Goal: Task Accomplishment & Management: Use online tool/utility

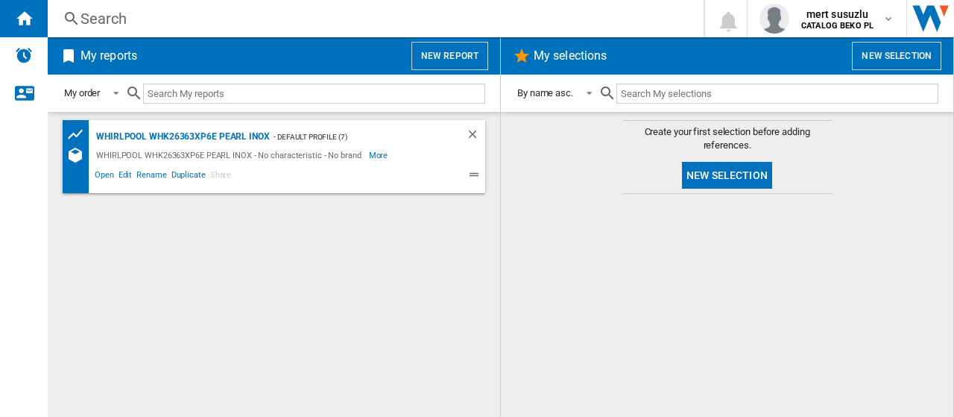
click at [441, 54] on button "New report" at bounding box center [450, 56] width 77 height 28
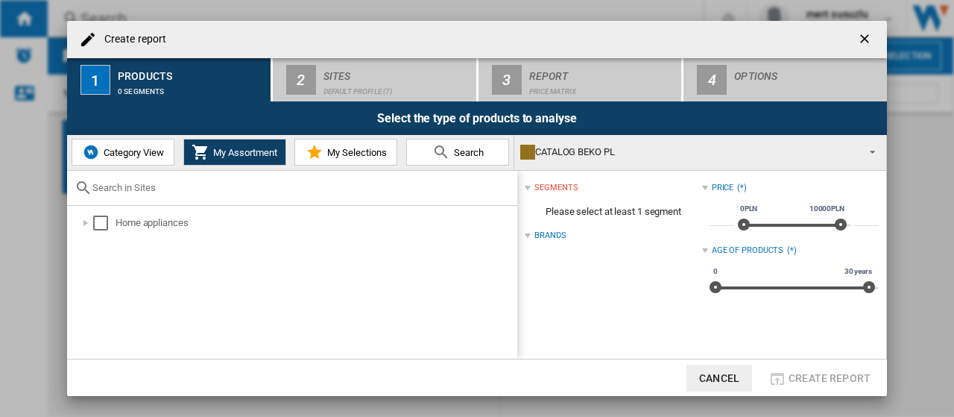
click at [218, 190] on input "text" at bounding box center [300, 187] width 417 height 11
click at [89, 220] on div at bounding box center [85, 222] width 15 height 15
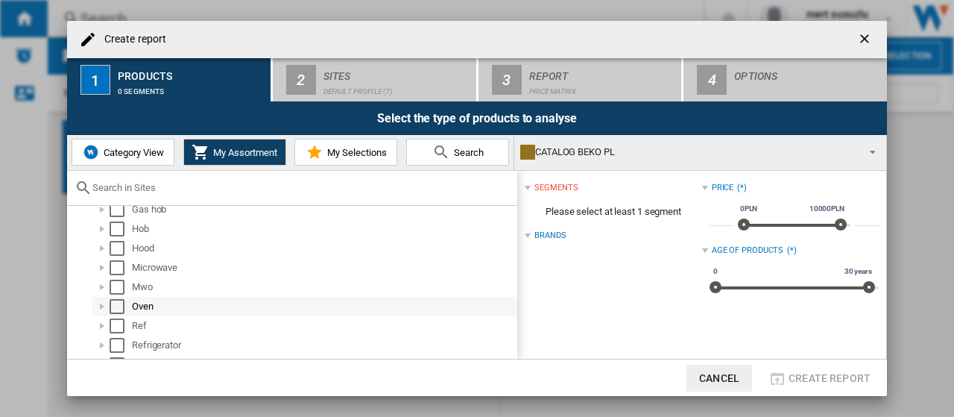
scroll to position [222, 0]
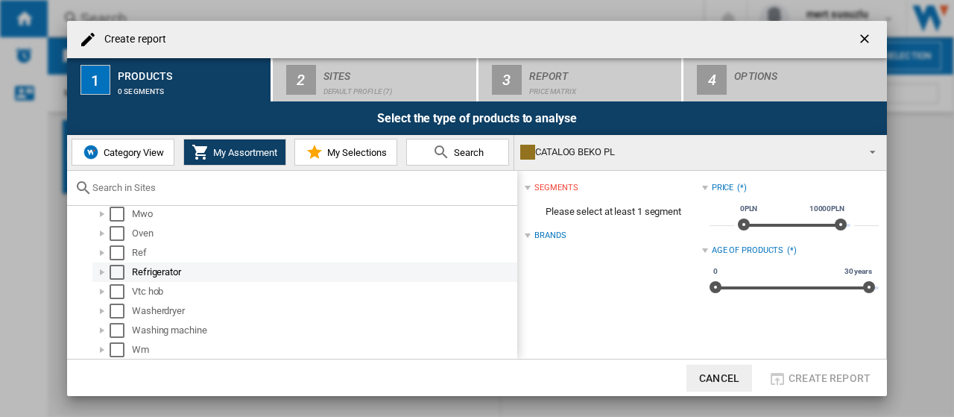
click at [119, 270] on div "Select" at bounding box center [117, 272] width 15 height 15
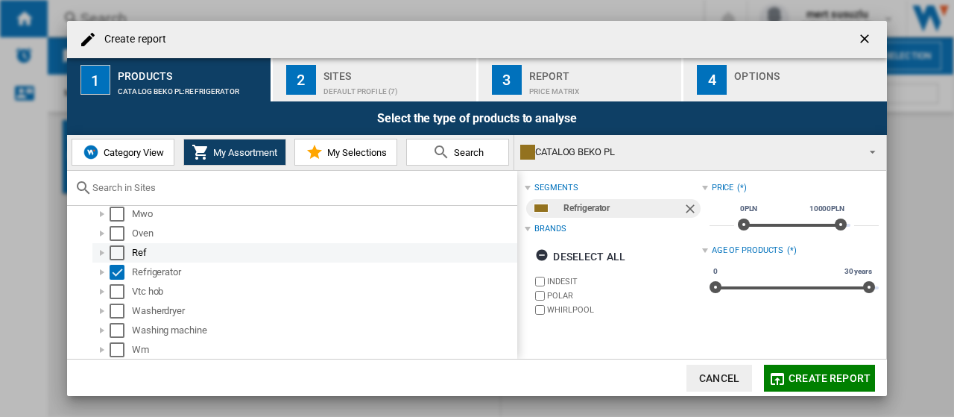
click at [120, 250] on div "Select" at bounding box center [117, 252] width 15 height 15
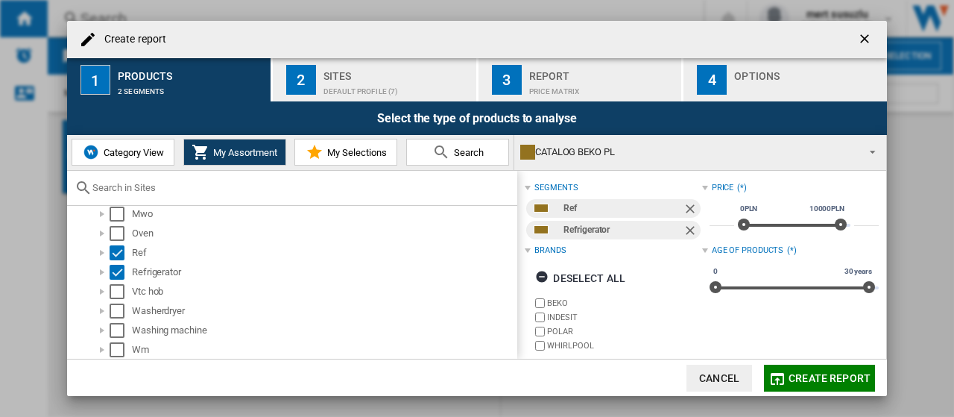
click at [828, 379] on span "Create report" at bounding box center [830, 378] width 82 height 12
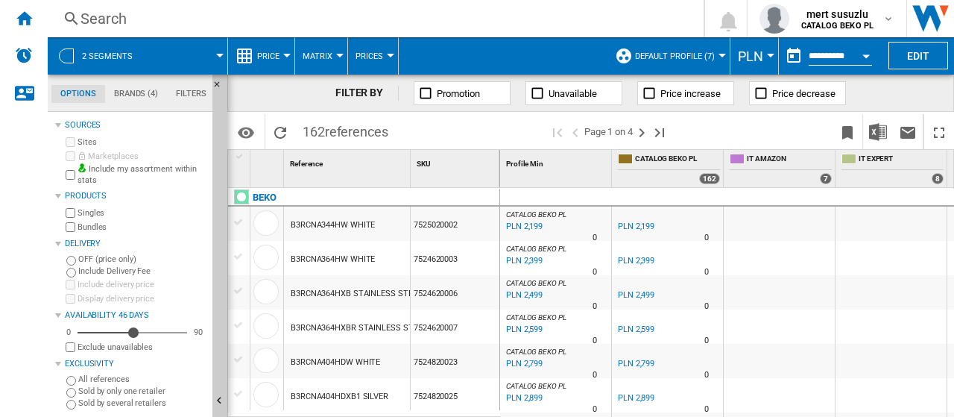
click at [763, 51] on button "PLN" at bounding box center [754, 55] width 33 height 37
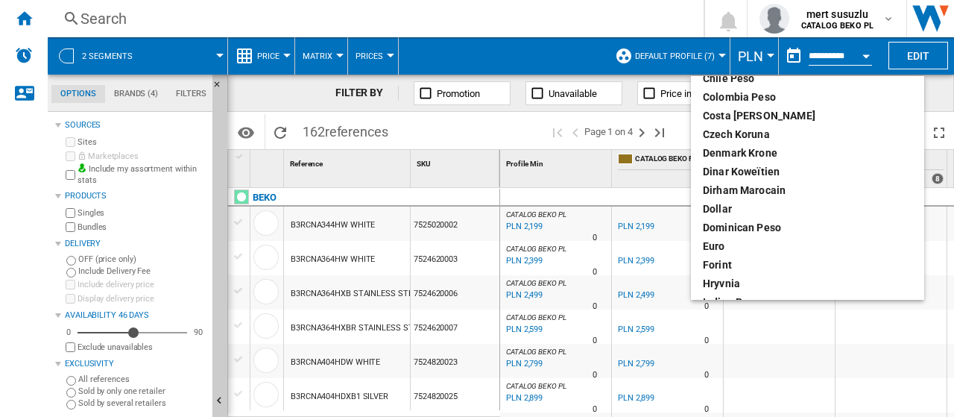
scroll to position [149, 0]
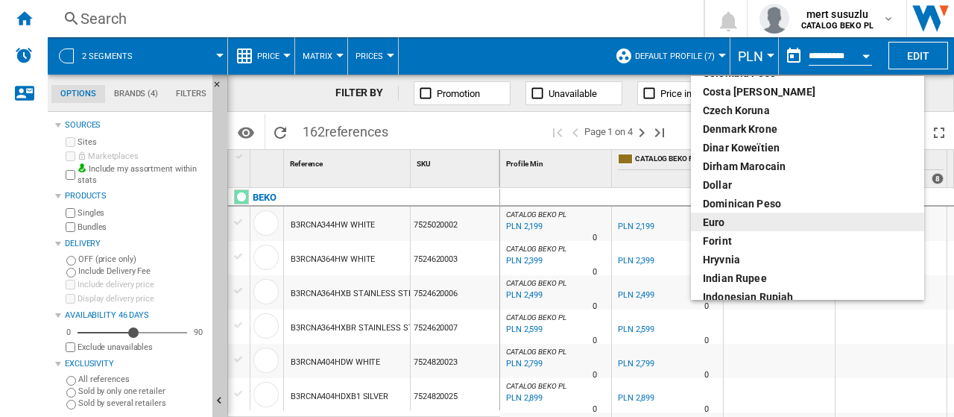
click at [731, 220] on div "euro" at bounding box center [807, 222] width 209 height 15
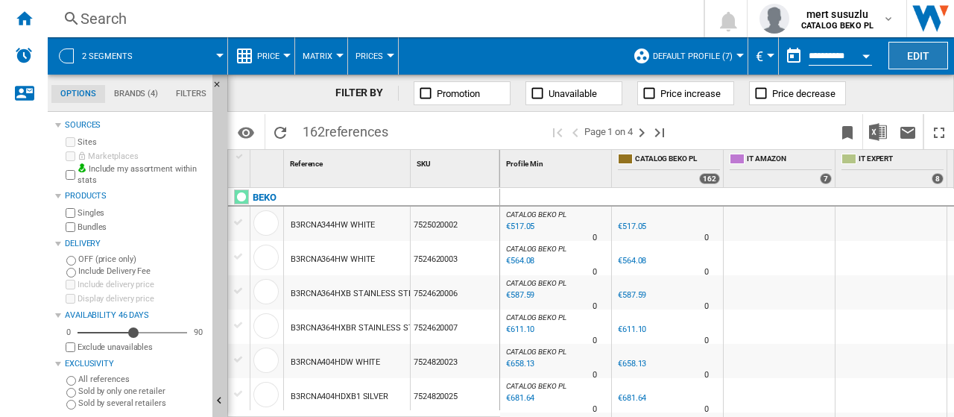
click at [921, 63] on button "Edit" at bounding box center [919, 56] width 60 height 28
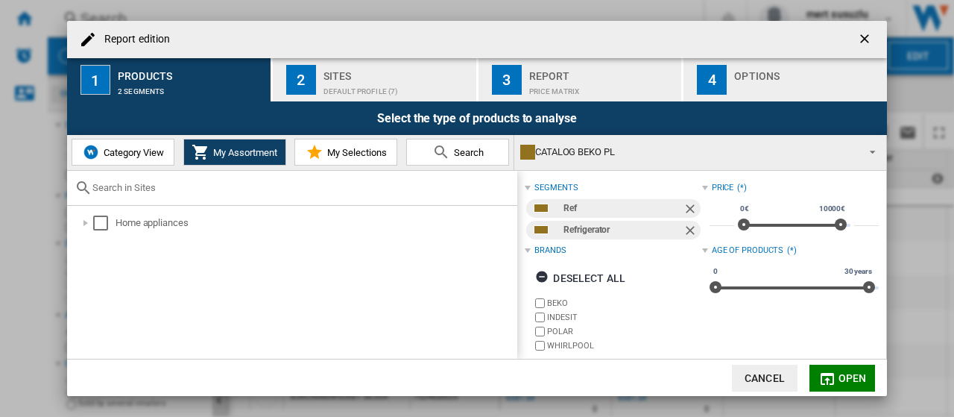
click at [307, 77] on div "2" at bounding box center [301, 80] width 30 height 30
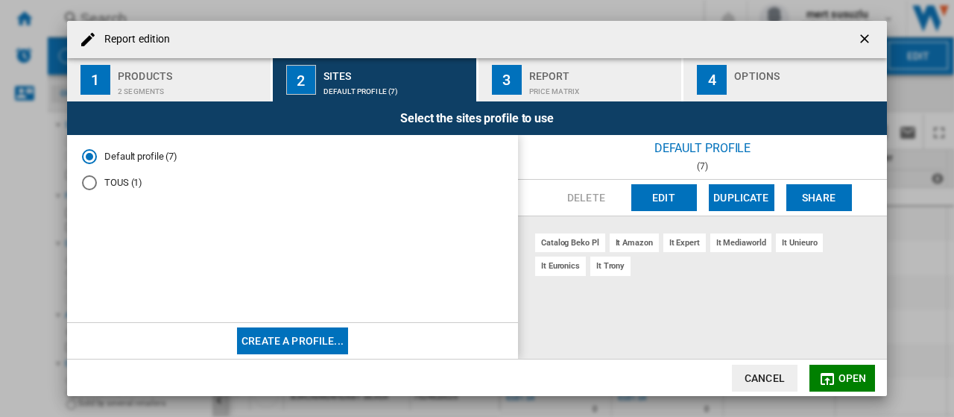
click at [660, 193] on button "Edit" at bounding box center [664, 197] width 66 height 27
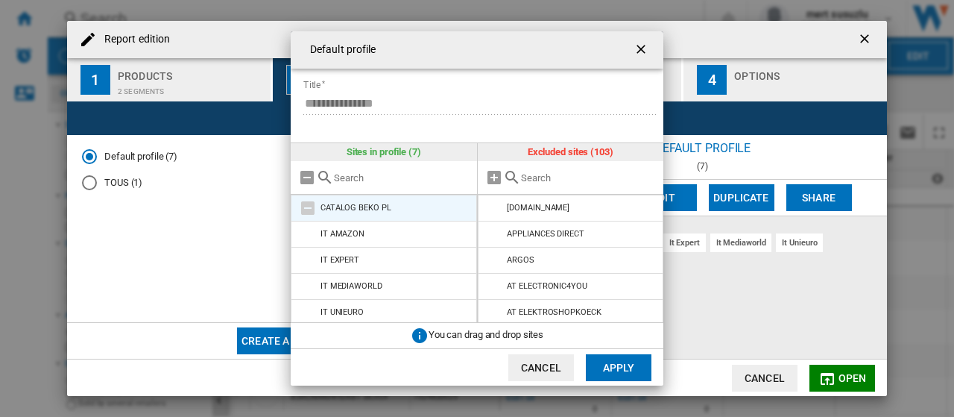
click at [309, 207] on md-icon at bounding box center [308, 208] width 18 height 18
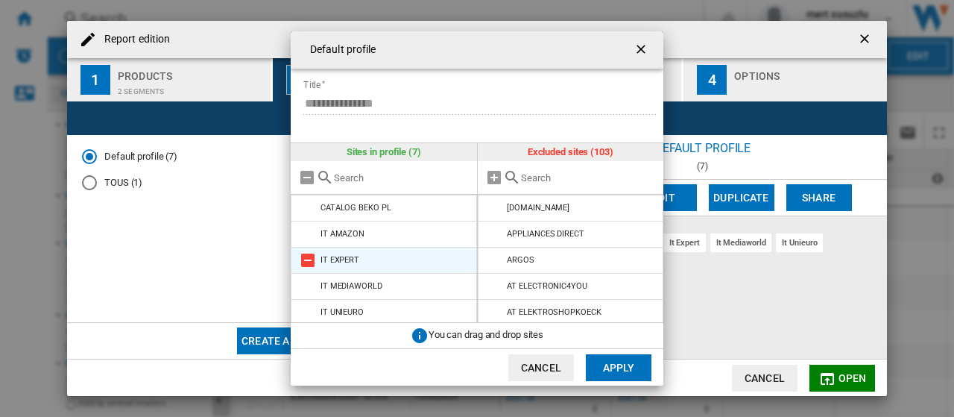
click at [307, 257] on md-icon at bounding box center [308, 260] width 18 height 18
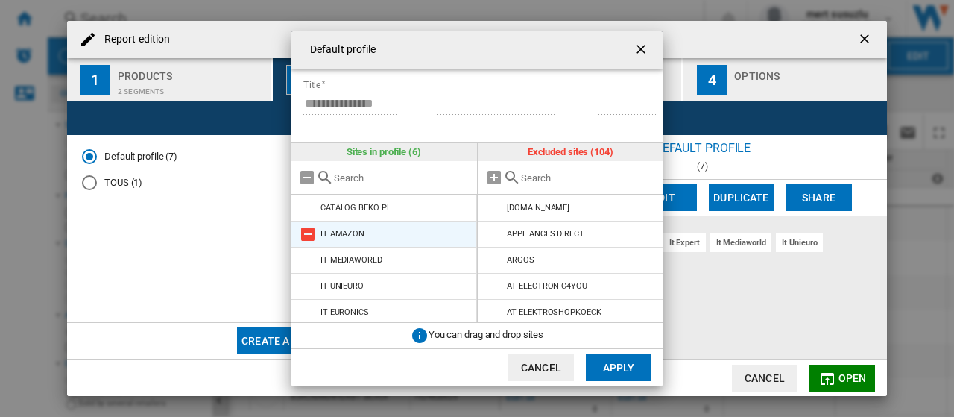
click at [307, 233] on md-icon at bounding box center [308, 234] width 18 height 18
click at [307, 230] on md-icon at bounding box center [308, 234] width 18 height 18
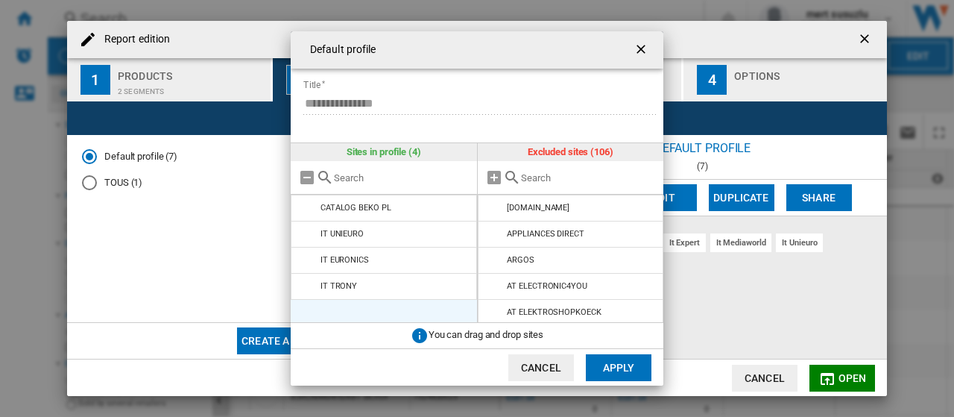
click at [307, 230] on md-icon at bounding box center [308, 234] width 18 height 18
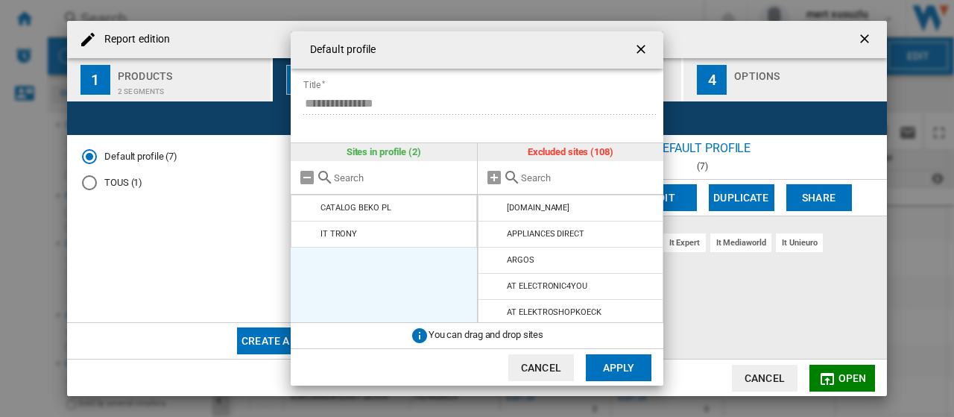
click at [307, 230] on md-icon at bounding box center [308, 234] width 18 height 18
click at [523, 175] on input "text" at bounding box center [589, 177] width 136 height 11
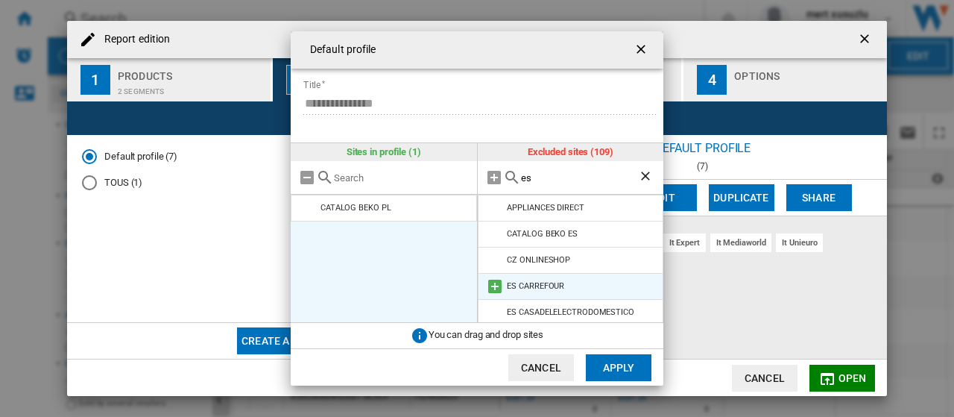
type input "es"
click at [497, 284] on md-icon at bounding box center [495, 286] width 18 height 18
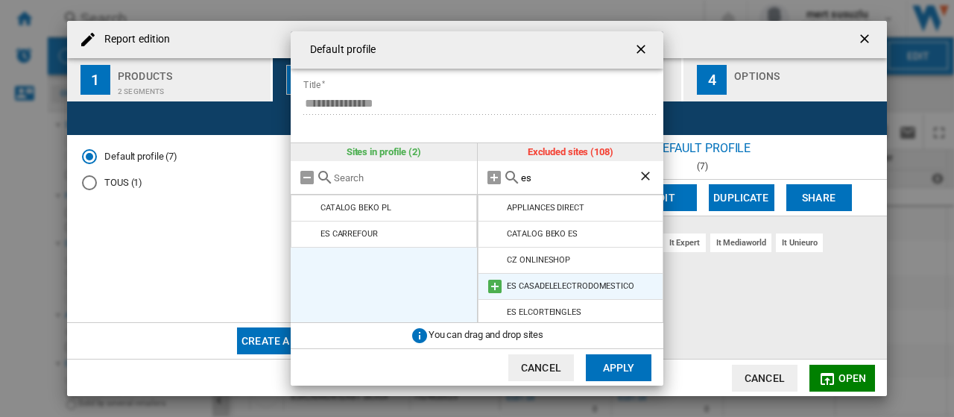
click at [497, 283] on md-icon at bounding box center [495, 286] width 18 height 18
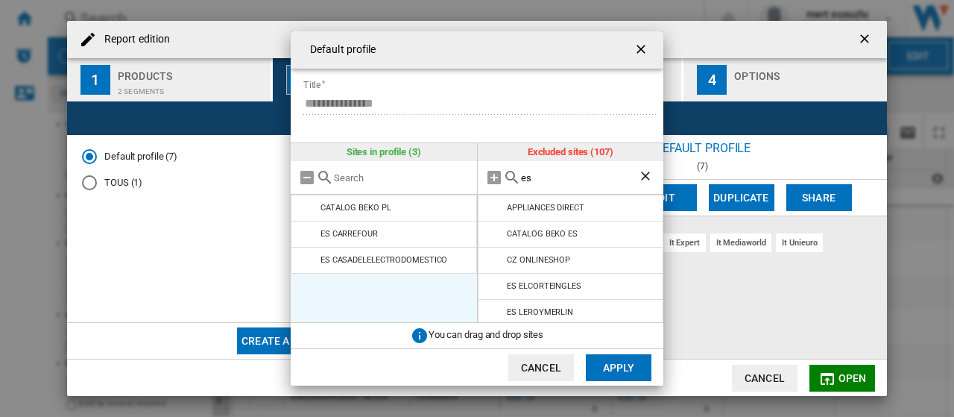
click at [497, 283] on md-icon at bounding box center [495, 286] width 18 height 18
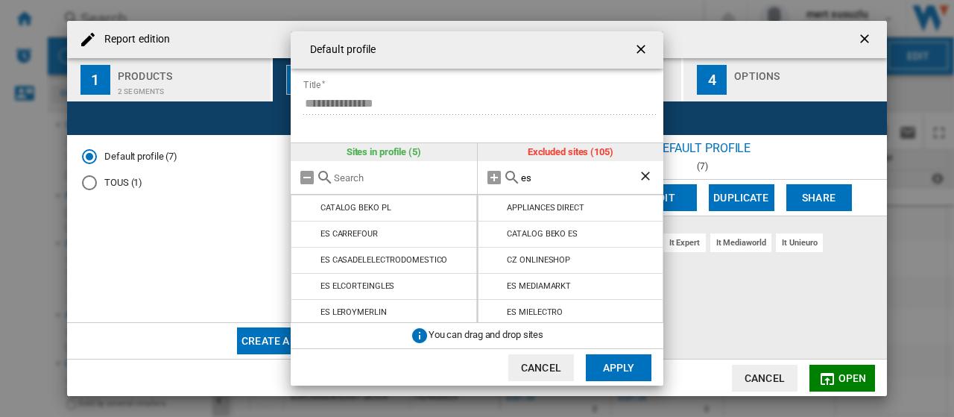
click at [497, 283] on md-icon at bounding box center [495, 286] width 18 height 18
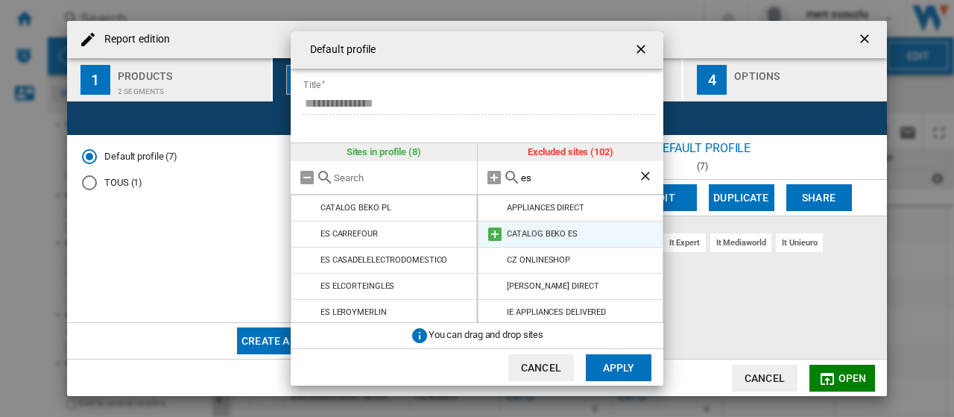
click at [497, 230] on md-icon at bounding box center [495, 234] width 18 height 18
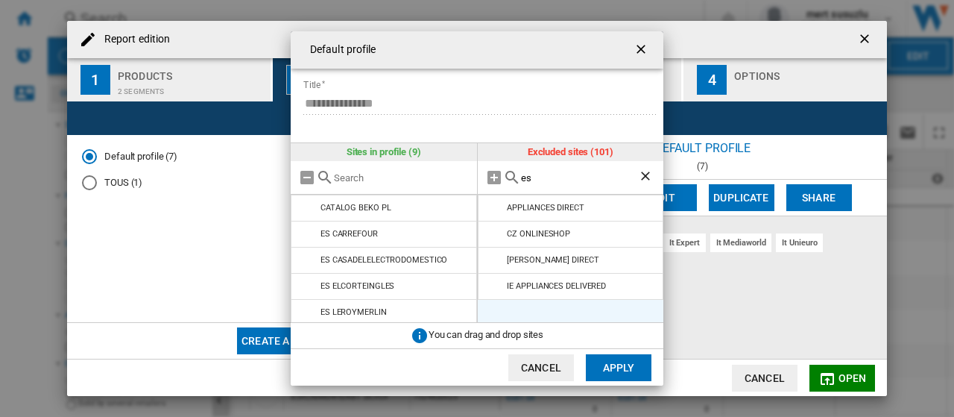
click at [622, 366] on button "Apply" at bounding box center [619, 367] width 66 height 27
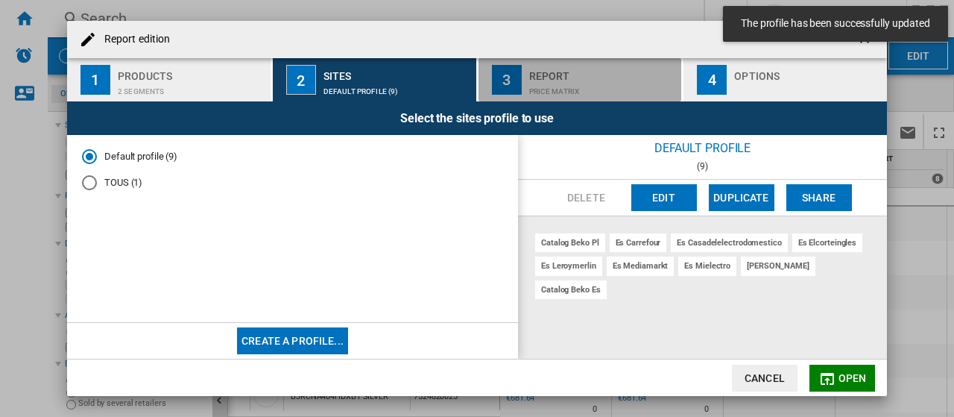
click at [594, 75] on div "Report" at bounding box center [602, 72] width 147 height 16
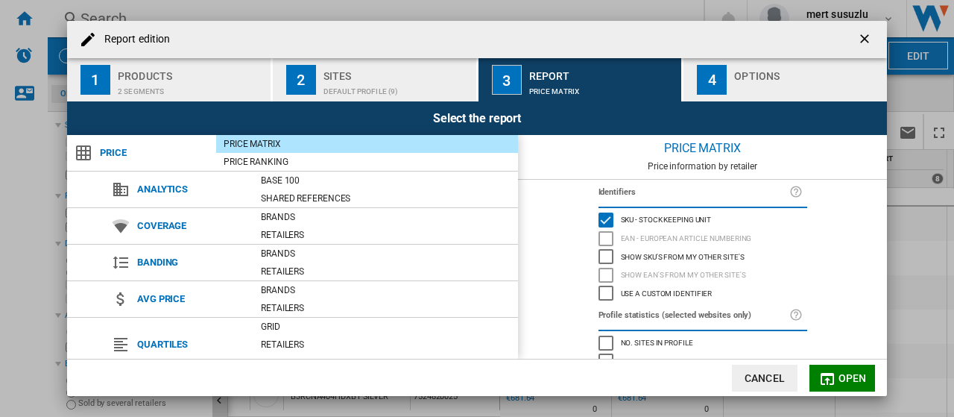
click at [757, 83] on div "Report edition ..." at bounding box center [807, 88] width 147 height 16
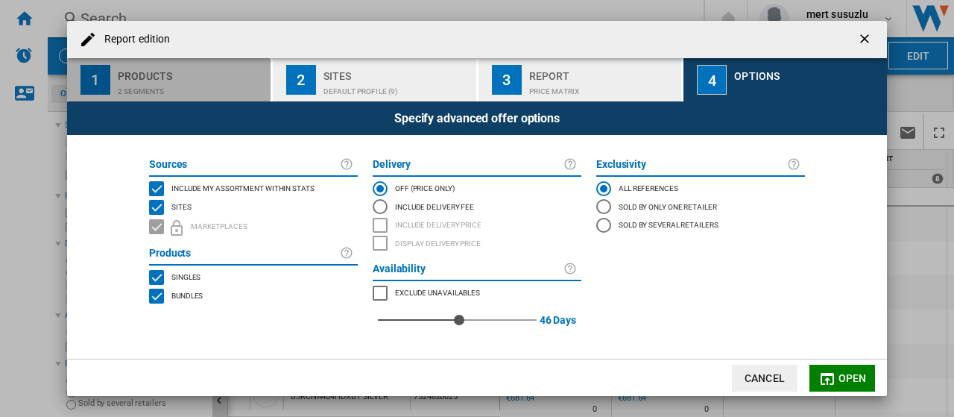
click at [173, 84] on div "2 segments" at bounding box center [191, 88] width 147 height 16
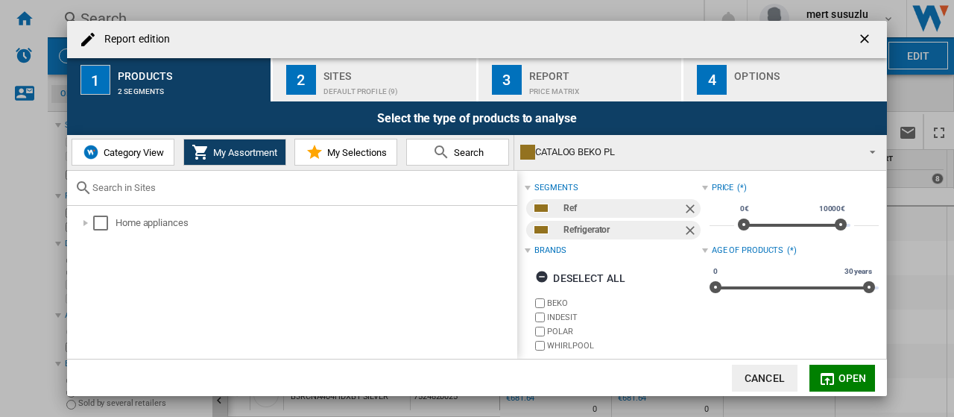
click at [839, 373] on span "Open" at bounding box center [853, 378] width 28 height 12
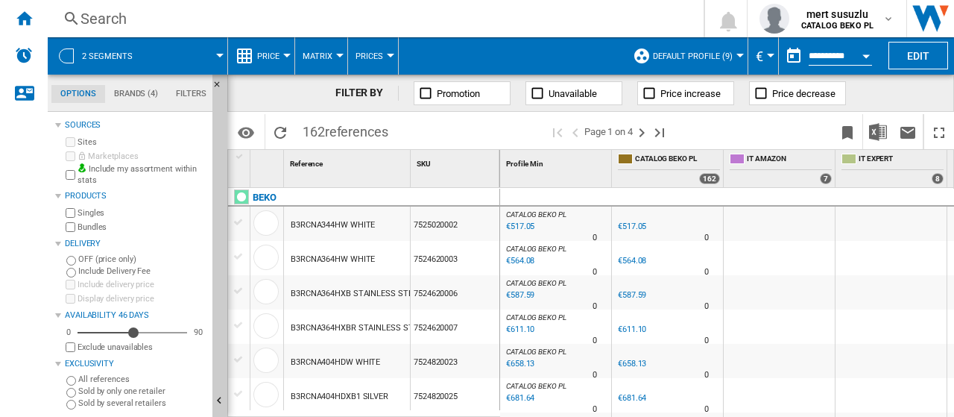
click at [338, 58] on button "Matrix" at bounding box center [321, 55] width 37 height 37
click at [283, 54] on md-backdrop at bounding box center [477, 208] width 954 height 417
click at [285, 54] on div at bounding box center [286, 56] width 7 height 4
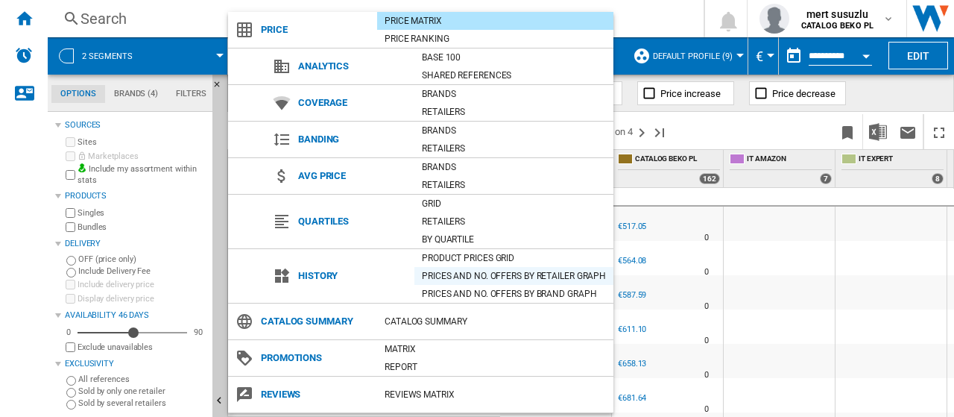
click at [554, 273] on div "Prices and No. offers by retailer graph" at bounding box center [514, 275] width 199 height 15
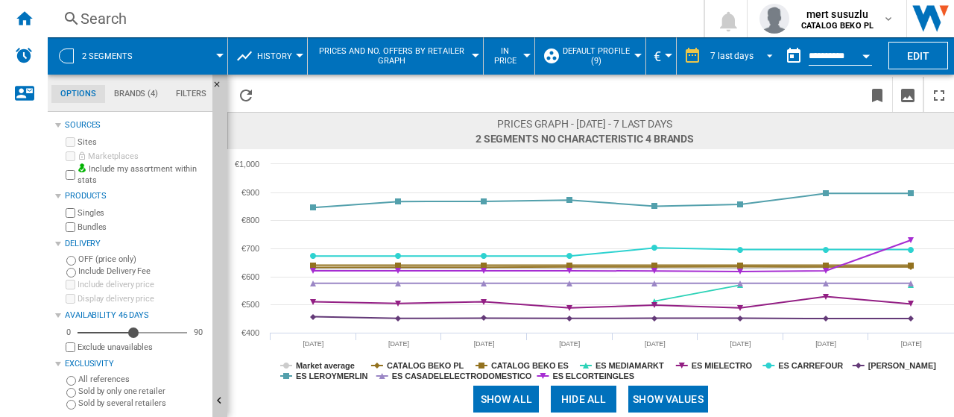
click at [766, 57] on span "REPORTS.WIZARD.STEPS.REPORT.STEPS.REPORT_OPTIONS.PERIOD: 7 last days" at bounding box center [766, 54] width 18 height 13
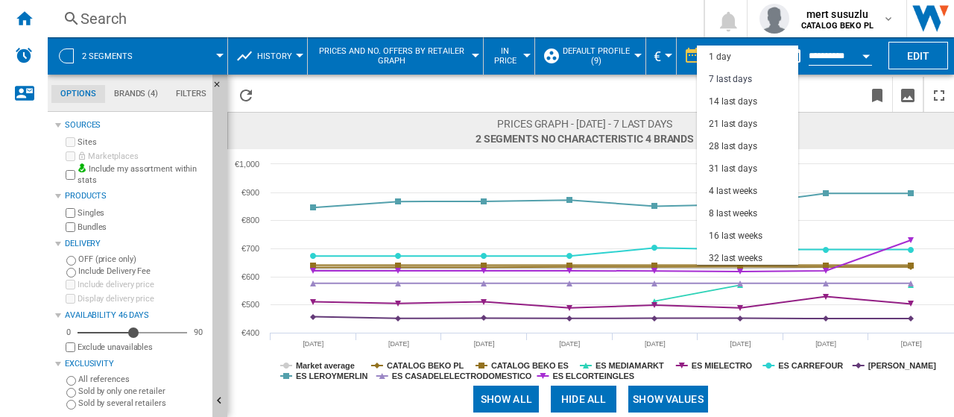
scroll to position [22, 0]
click at [751, 144] on div "31 last days" at bounding box center [733, 146] width 48 height 13
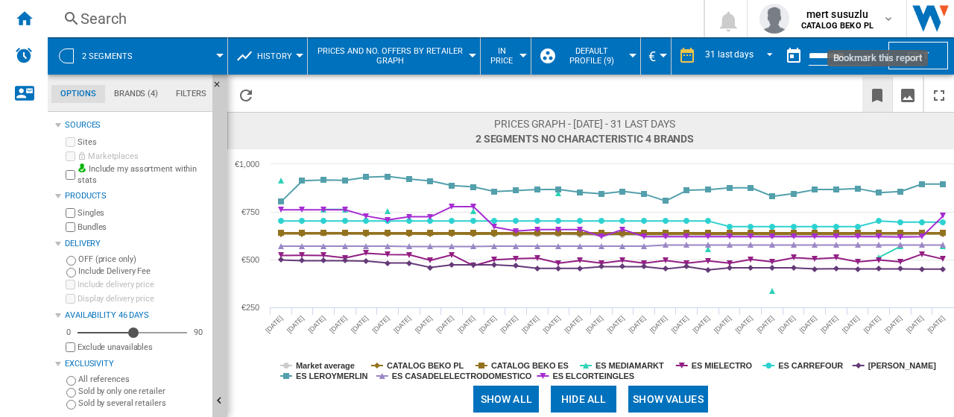
click at [880, 92] on ng-md-icon "Bookmark this report" at bounding box center [878, 95] width 18 height 18
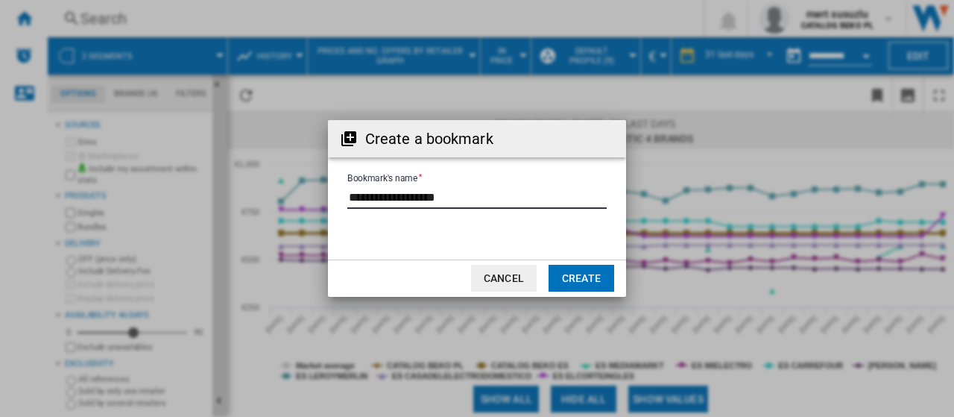
click at [394, 198] on input "Bookmark's name" at bounding box center [476, 197] width 259 height 22
click at [395, 198] on input "Bookmark's name" at bounding box center [476, 197] width 259 height 22
type input "*****"
click at [573, 278] on button "Create" at bounding box center [582, 278] width 66 height 27
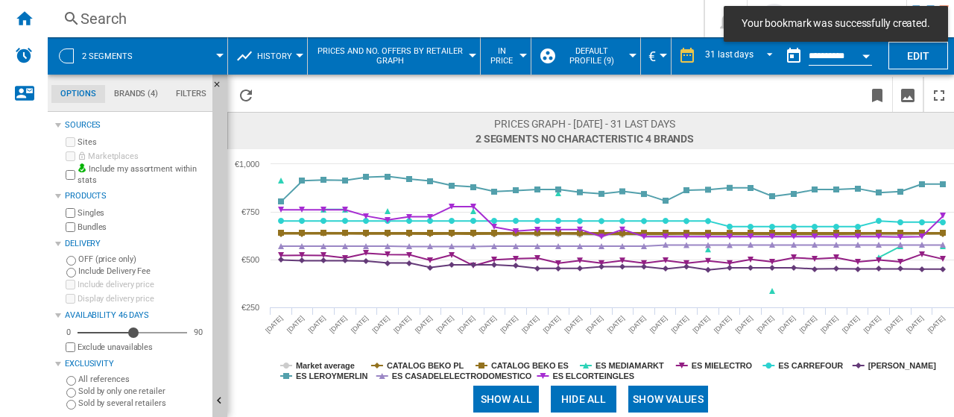
click at [218, 48] on span at bounding box center [187, 55] width 66 height 37
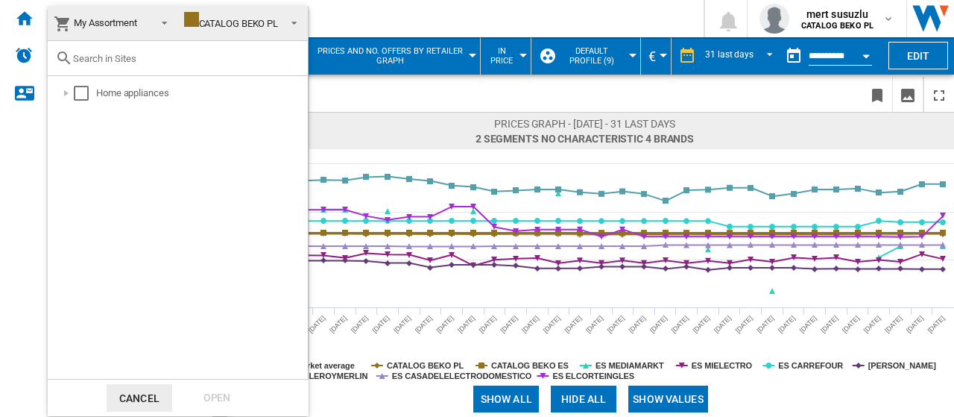
click at [93, 57] on input "text" at bounding box center [186, 58] width 227 height 11
click at [168, 62] on input "text" at bounding box center [186, 58] width 227 height 11
paste input "WHK 25404 XP4E"
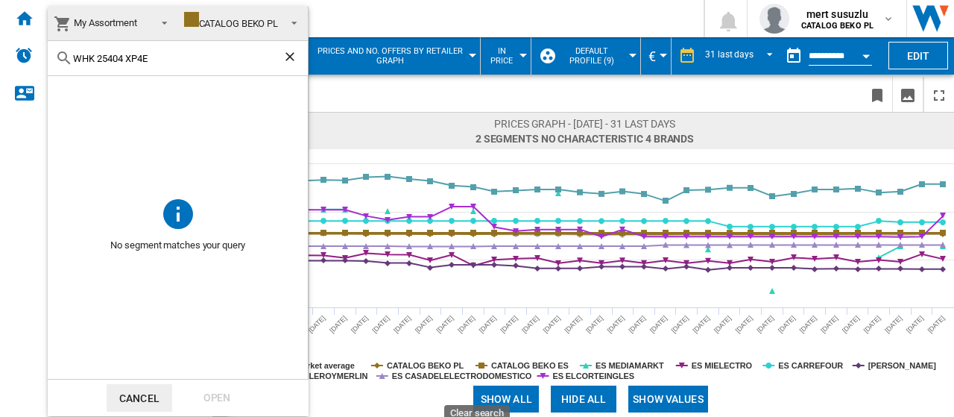
type input "WHK 25404 XP4E"
click at [290, 59] on ng-md-icon "Clear search" at bounding box center [292, 58] width 18 height 18
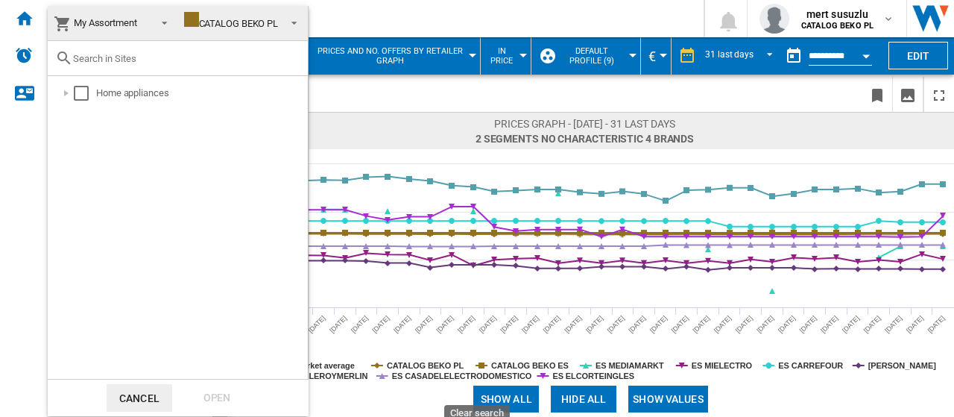
click at [358, 21] on md-backdrop at bounding box center [477, 208] width 954 height 417
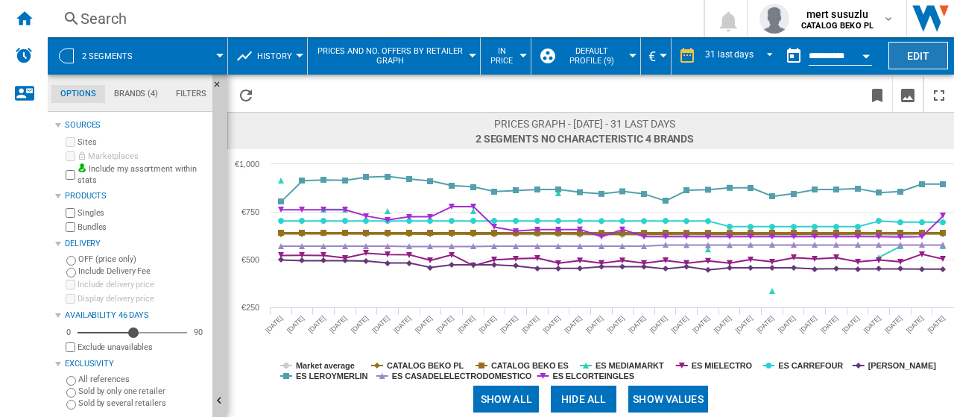
click at [904, 60] on button "Edit" at bounding box center [919, 56] width 60 height 28
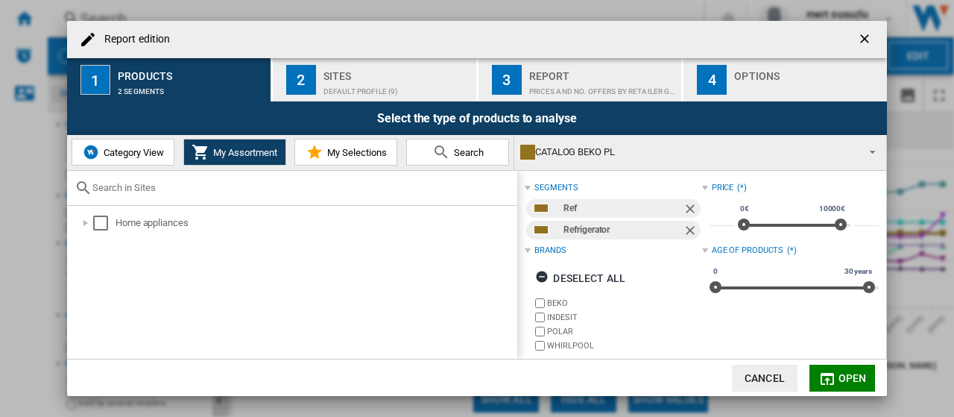
click at [165, 188] on input "Report edition ..." at bounding box center [300, 187] width 417 height 11
paste input "WHK 25404 XP4E"
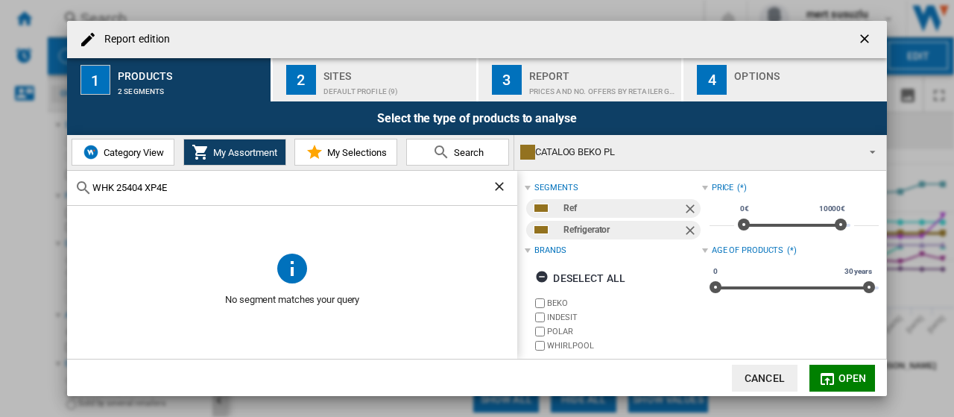
type input "WHK 25404 XP4E"
click at [684, 205] on ng-md-icon "Remove" at bounding box center [692, 210] width 18 height 18
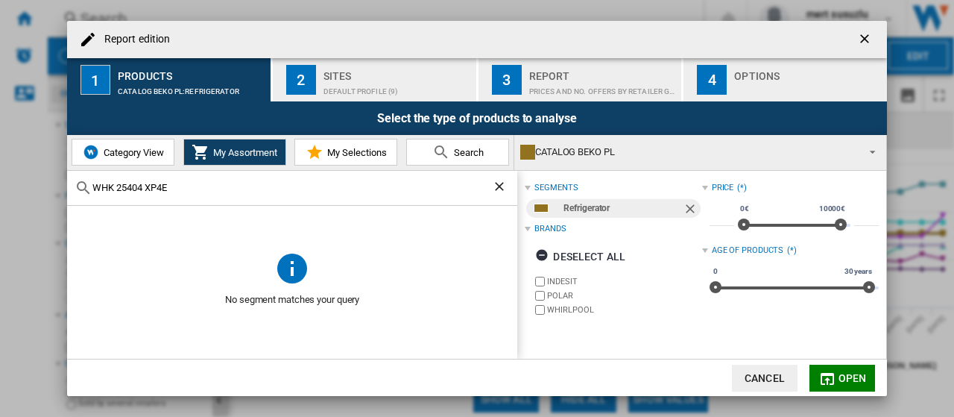
click at [687, 208] on ng-md-icon "Remove" at bounding box center [692, 210] width 18 height 18
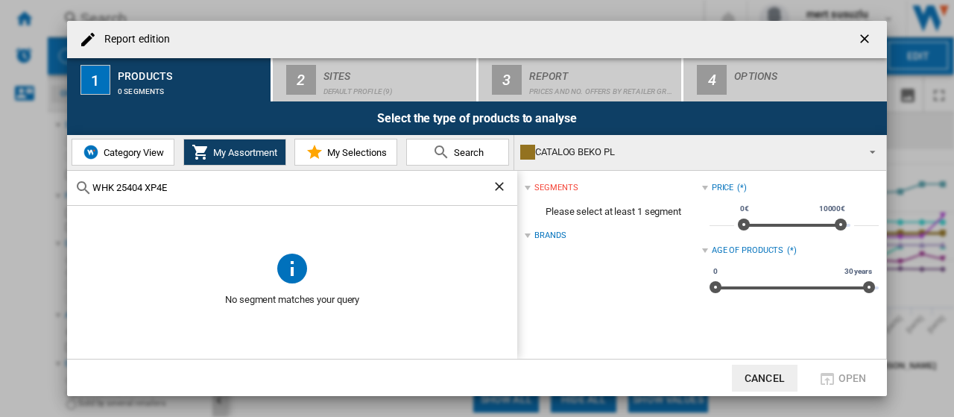
click at [246, 184] on input "WHK 25404 XP4E" at bounding box center [292, 187] width 400 height 11
click at [352, 157] on span "My Selections" at bounding box center [355, 152] width 63 height 11
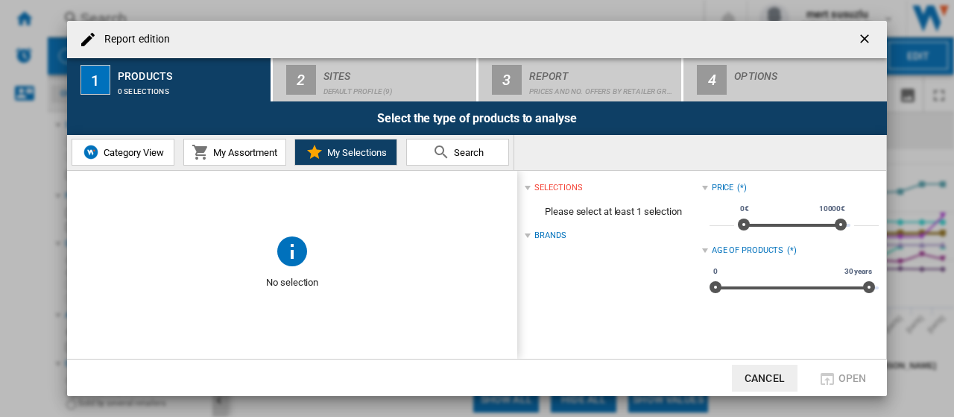
click at [444, 154] on md-icon "Report edition ..." at bounding box center [441, 152] width 18 height 18
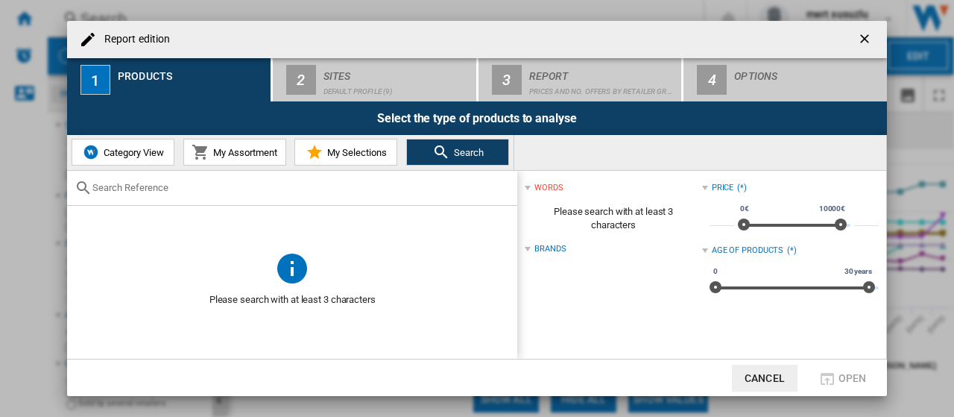
click at [203, 198] on div "Report edition ..." at bounding box center [292, 188] width 450 height 35
click at [201, 189] on input "Report edition ..." at bounding box center [300, 187] width 417 height 11
paste input "WHK 25404 XP4E"
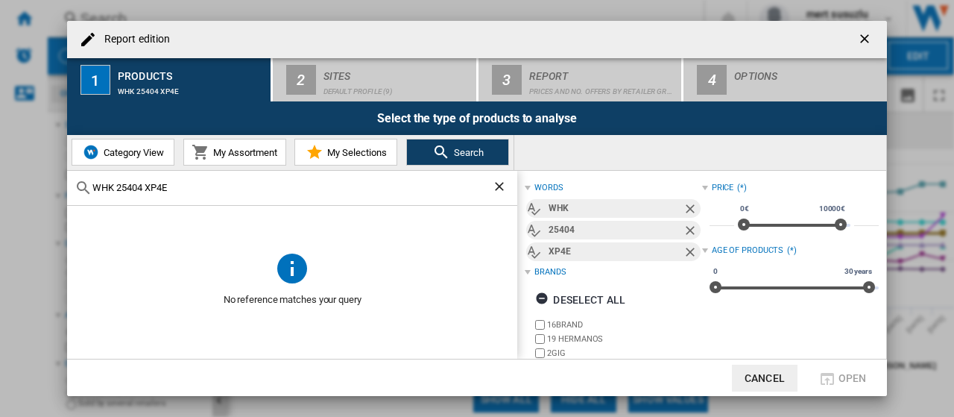
click at [147, 189] on input "WHK 25404 XP4E" at bounding box center [292, 187] width 400 height 11
click at [148, 189] on input "WHK 25404 XP4E" at bounding box center [292, 187] width 400 height 11
click at [148, 190] on input "WHK 25404 XP4E" at bounding box center [292, 187] width 400 height 11
click at [149, 190] on input "WHK 25404 XP4E" at bounding box center [292, 187] width 400 height 11
click at [185, 184] on input "WHK 25404 XP4E" at bounding box center [292, 187] width 400 height 11
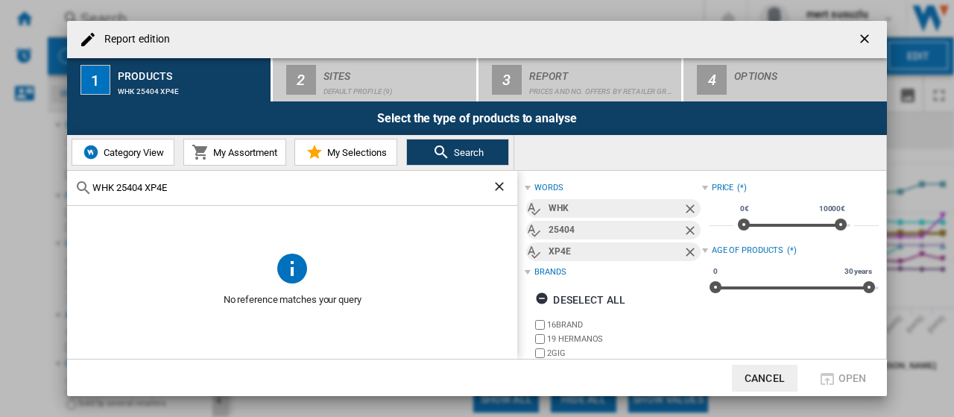
drag, startPoint x: 170, startPoint y: 186, endPoint x: 39, endPoint y: 181, distance: 131.3
click at [39, 181] on div "Report edition 1 Products WHK 25404 XP4E 2 Sites Default profile (9) 3 Report P…" at bounding box center [477, 208] width 954 height 417
paste input "6403 XP6"
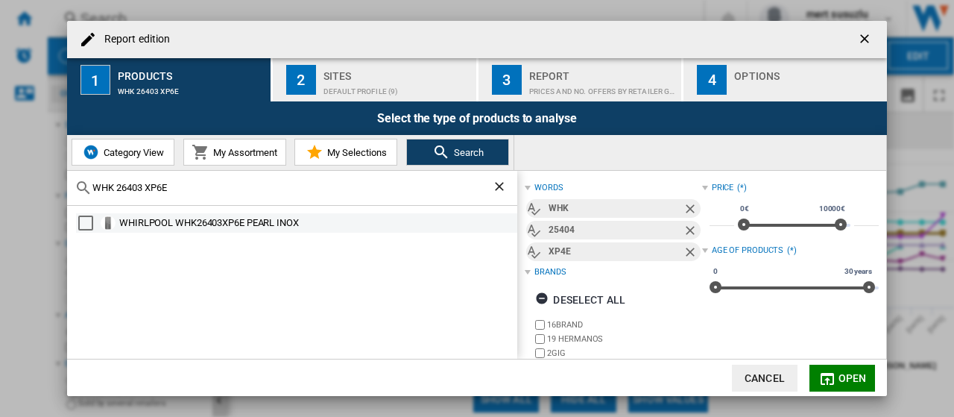
type input "WHK 26403 XP6E"
click at [85, 215] on div "Select" at bounding box center [85, 222] width 15 height 15
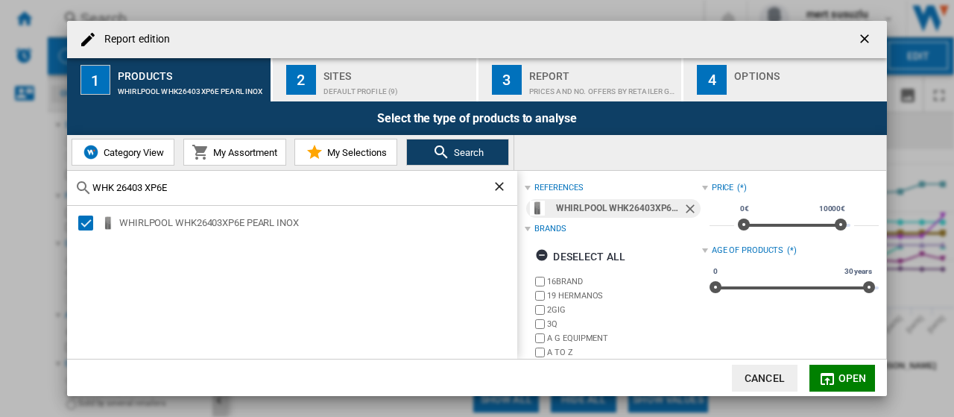
click at [850, 379] on span "Open" at bounding box center [853, 378] width 28 height 12
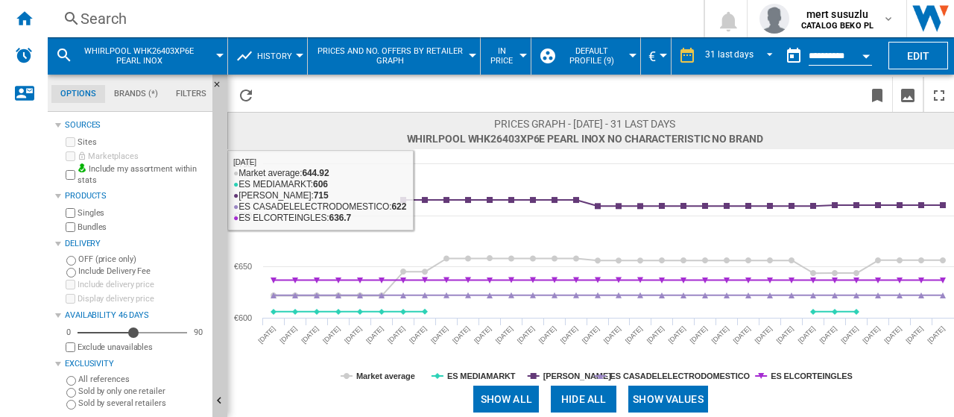
click at [295, 57] on button "History" at bounding box center [278, 55] width 42 height 37
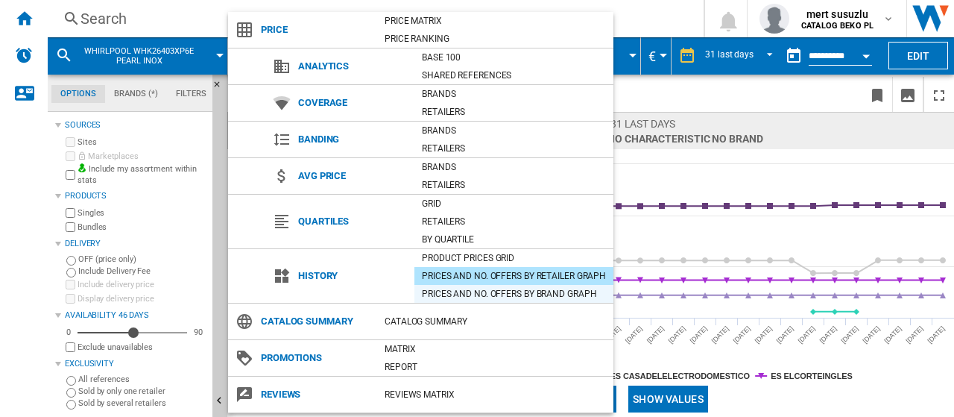
click at [490, 289] on div "Prices and No. offers by brand graph" at bounding box center [514, 293] width 199 height 15
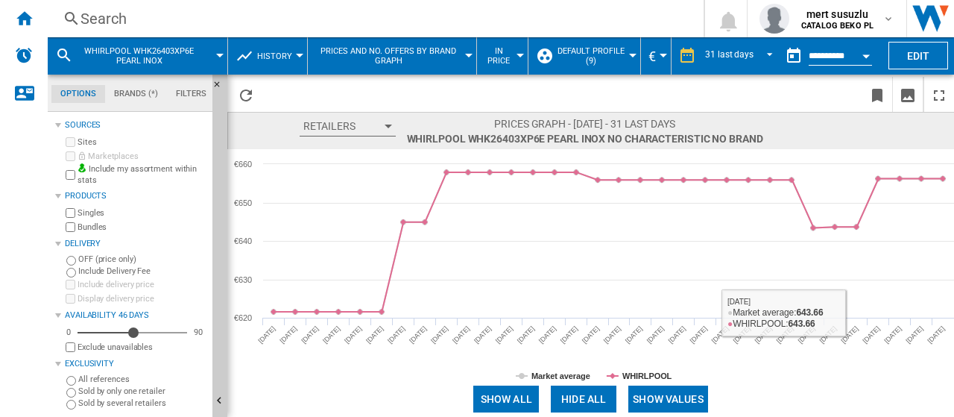
click at [669, 391] on button "Show values" at bounding box center [668, 398] width 80 height 27
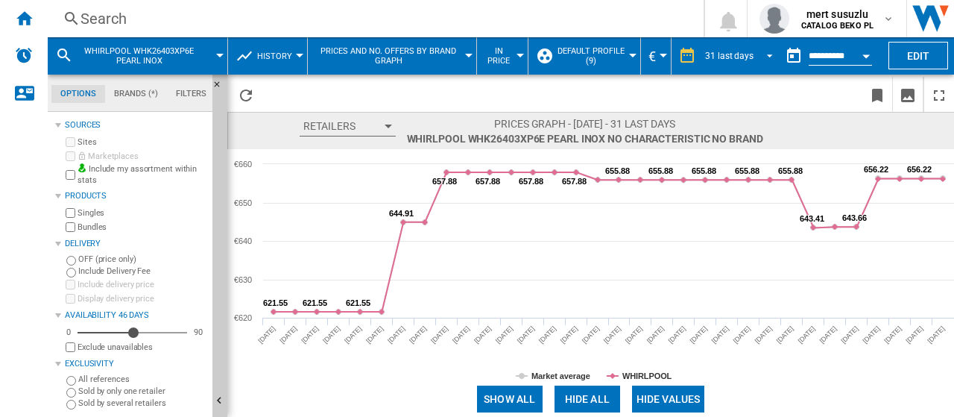
click at [726, 54] on div "31 last days" at bounding box center [729, 56] width 48 height 10
click at [0, 0] on div "31 last days" at bounding box center [0, 0] width 0 height 0
click at [726, 54] on div "31 last days" at bounding box center [729, 56] width 48 height 10
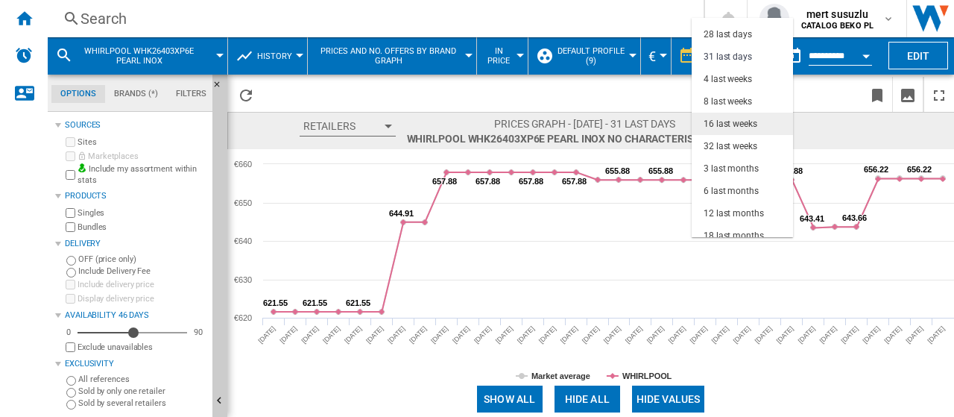
drag, startPoint x: 745, startPoint y: 124, endPoint x: 696, endPoint y: 259, distance: 143.4
click at [745, 123] on div "16 last weeks" at bounding box center [731, 124] width 54 height 13
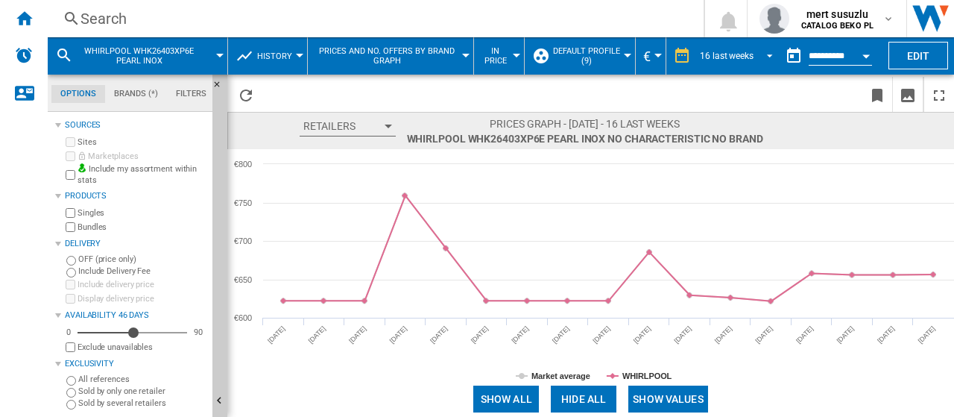
click at [757, 57] on span "REPORTS.WIZARD.STEPS.REPORT.STEPS.REPORT_OPTIONS.PERIOD: 16 last weeks" at bounding box center [766, 54] width 18 height 13
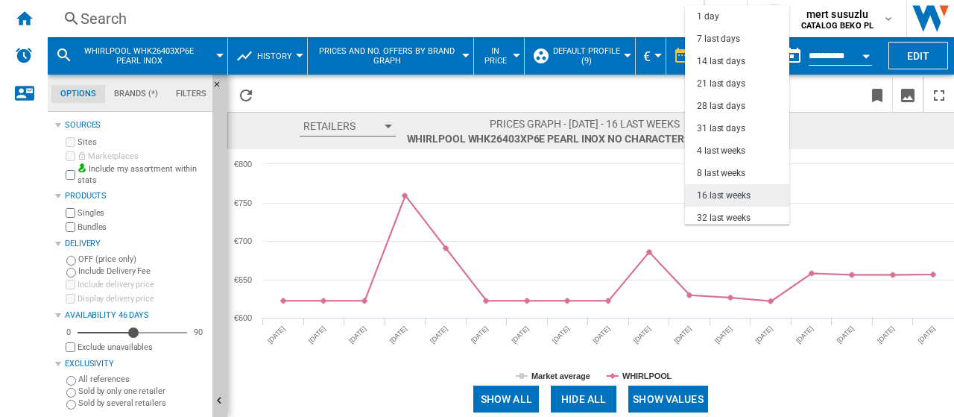
scroll to position [94, 0]
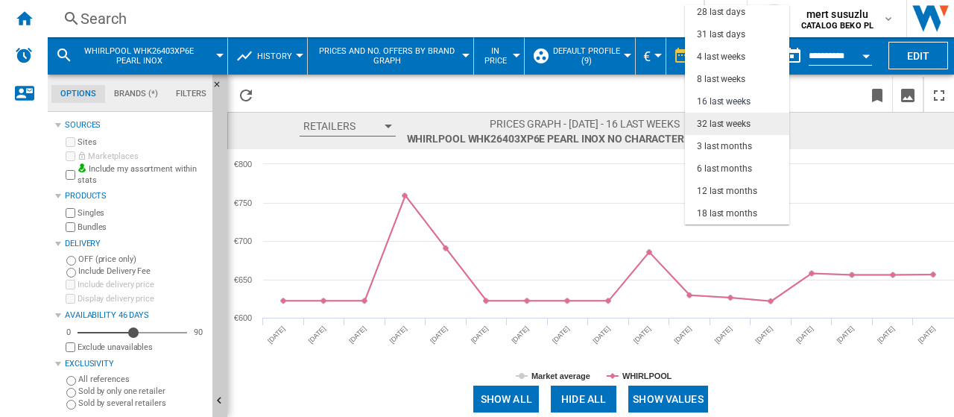
click at [733, 122] on div "32 last weeks" at bounding box center [724, 124] width 54 height 13
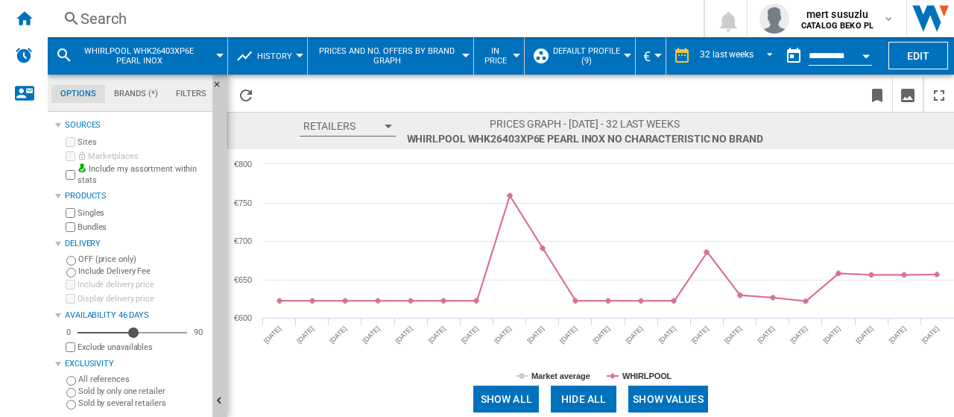
click at [295, 61] on button "History" at bounding box center [278, 55] width 42 height 37
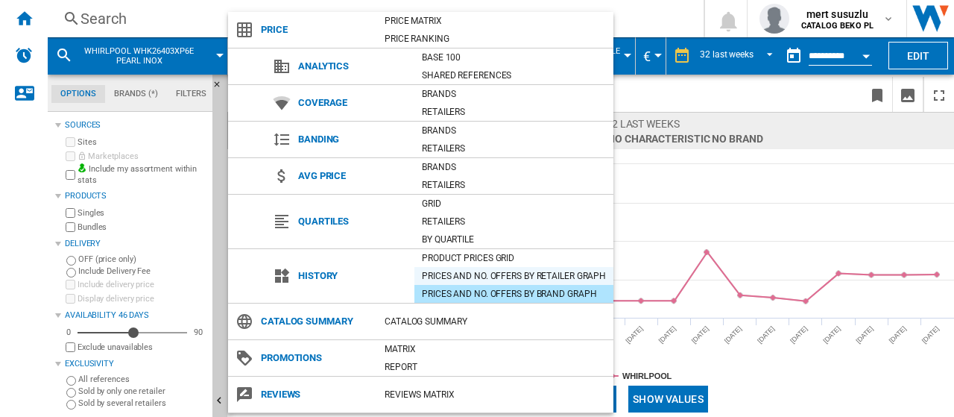
click at [464, 271] on div "Prices and No. offers by retailer graph" at bounding box center [514, 275] width 199 height 15
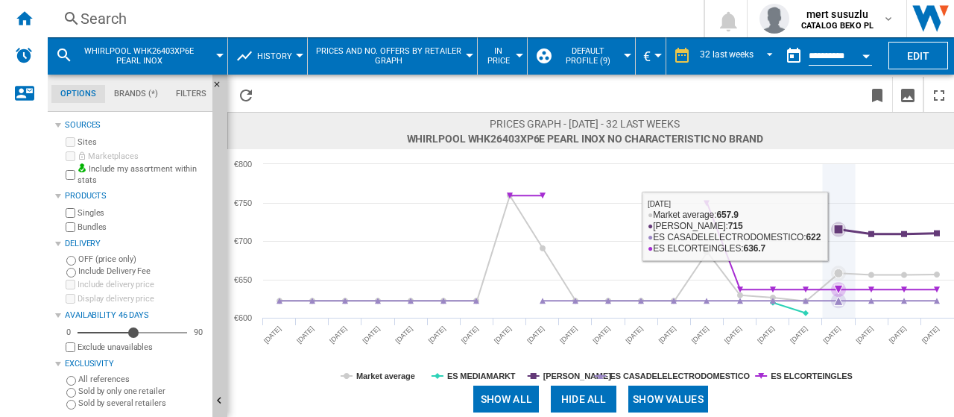
drag, startPoint x: 839, startPoint y: 232, endPoint x: 488, endPoint y: 89, distance: 379.2
click at [488, 89] on span at bounding box center [411, 94] width 301 height 35
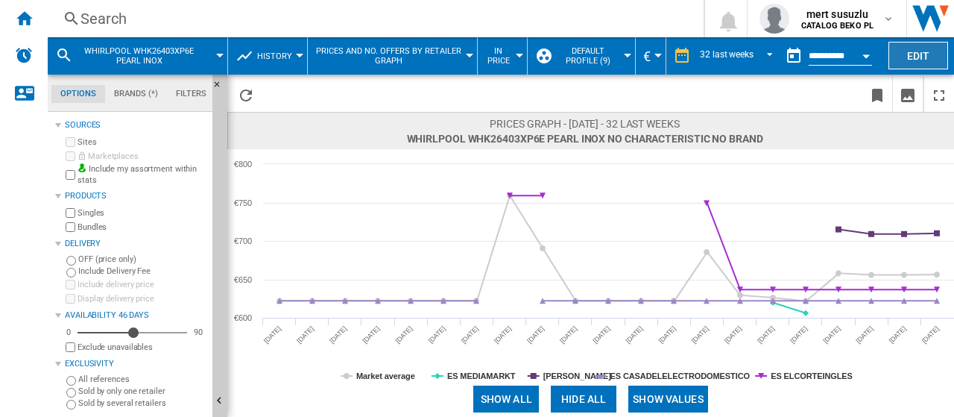
click at [923, 53] on button "Edit" at bounding box center [919, 56] width 60 height 28
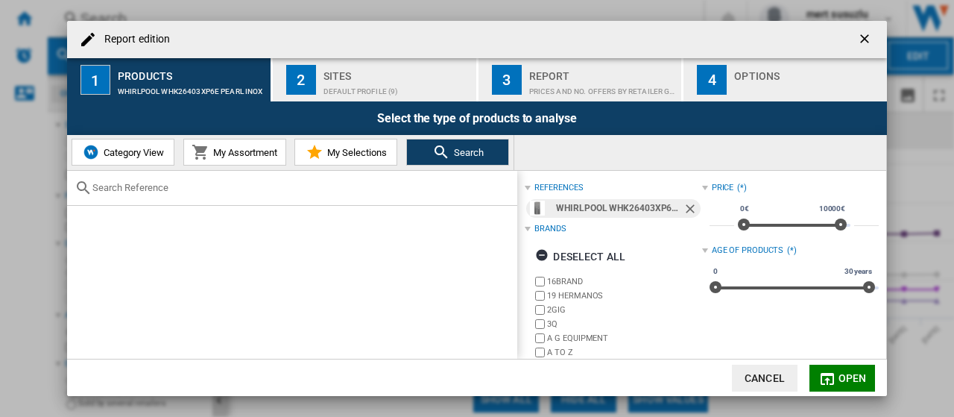
click at [379, 73] on div "Sites" at bounding box center [397, 72] width 147 height 16
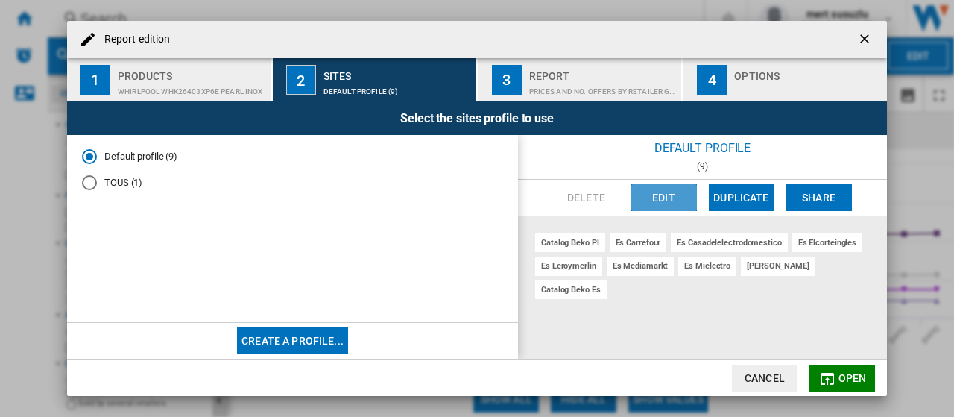
click at [675, 190] on button "Edit" at bounding box center [664, 197] width 66 height 27
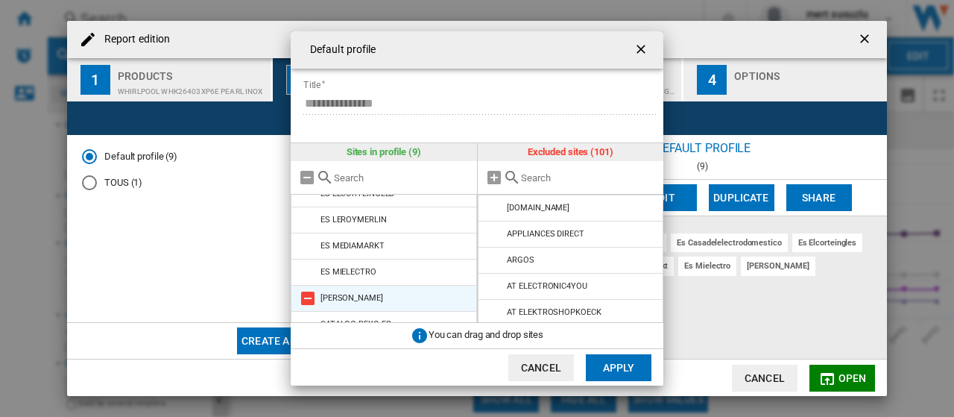
scroll to position [107, 0]
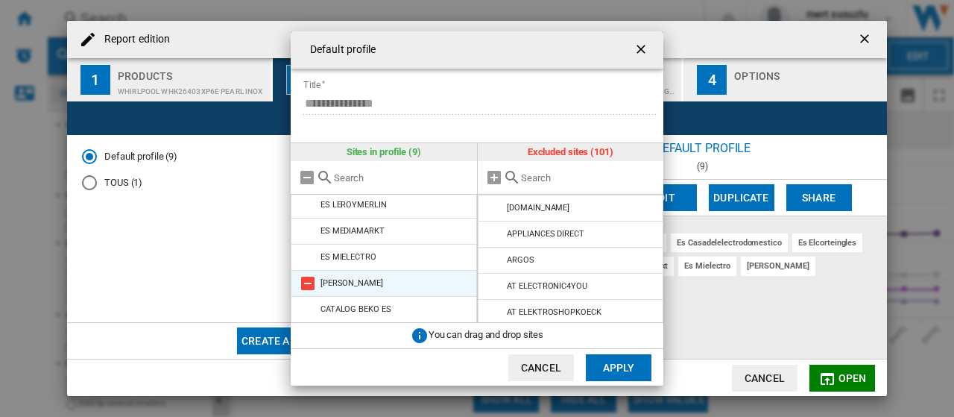
click at [310, 283] on md-icon "Default profile ..." at bounding box center [308, 283] width 18 height 18
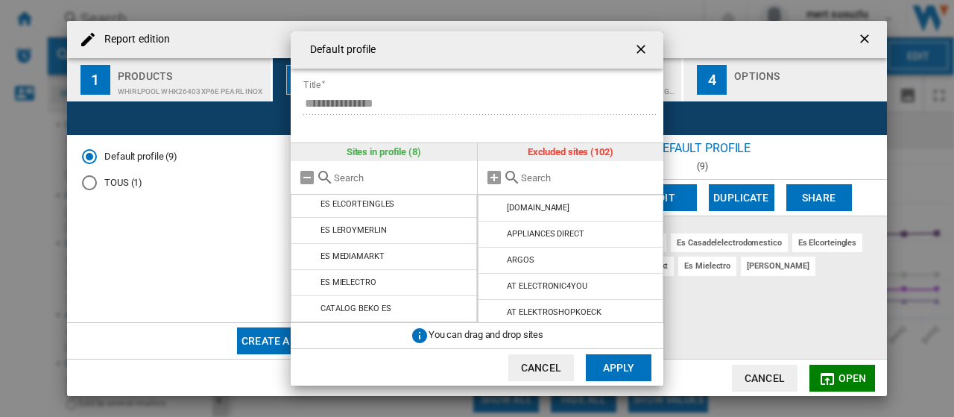
click at [628, 357] on button "Apply" at bounding box center [619, 367] width 66 height 27
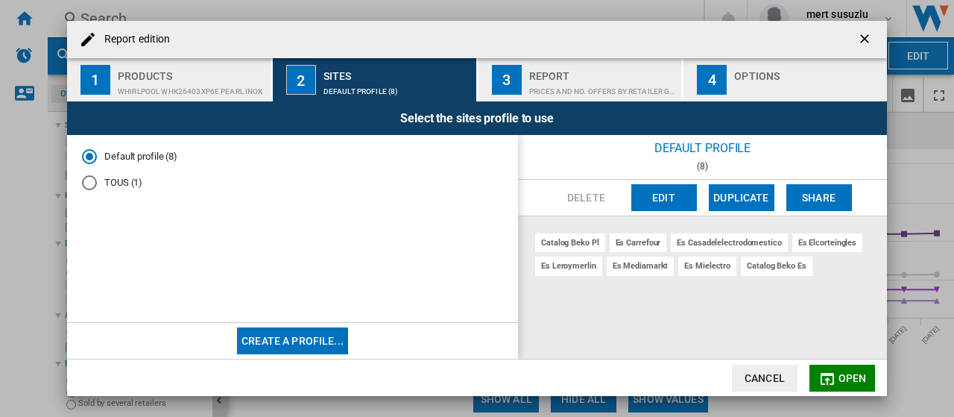
click at [828, 371] on md-icon "Report edition ..." at bounding box center [828, 379] width 18 height 18
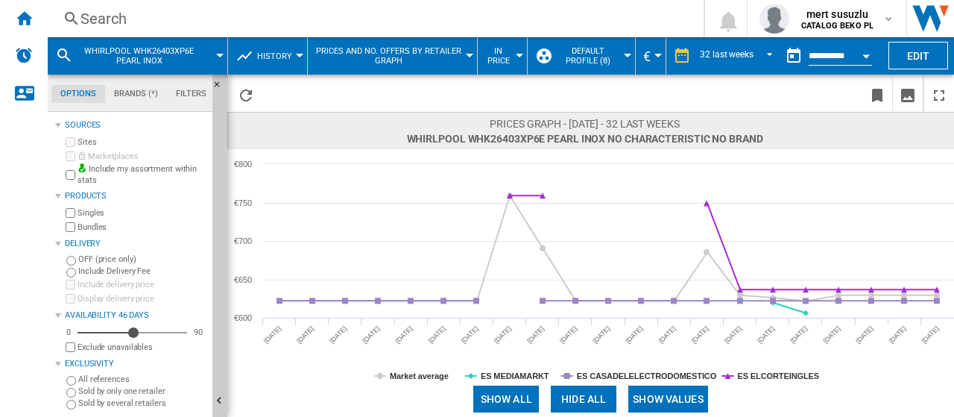
click at [394, 56] on span "Prices and No. offers by retailer graph" at bounding box center [388, 55] width 147 height 19
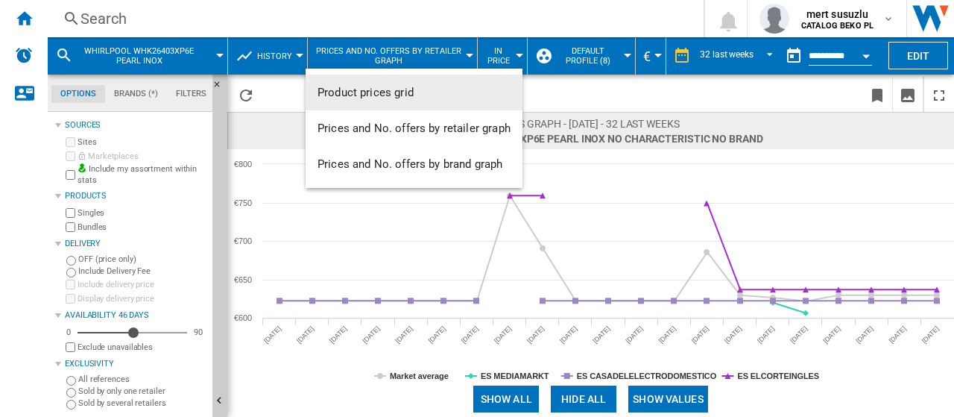
click at [288, 59] on md-backdrop at bounding box center [477, 208] width 954 height 417
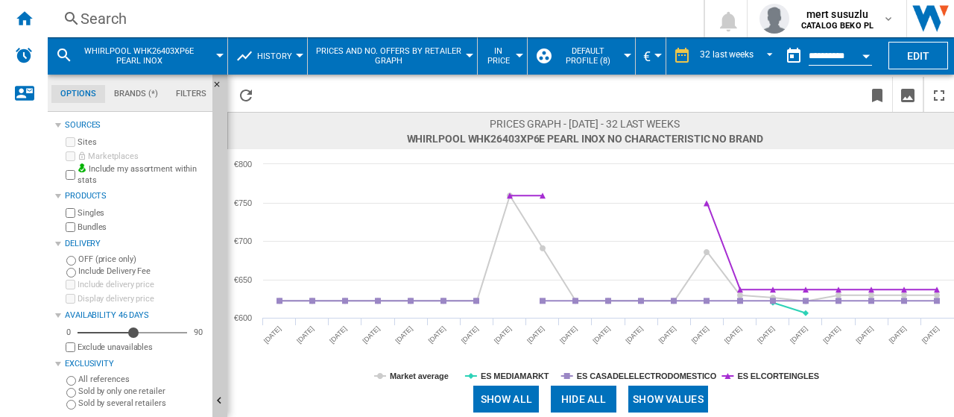
click at [288, 51] on span "History" at bounding box center [274, 56] width 35 height 10
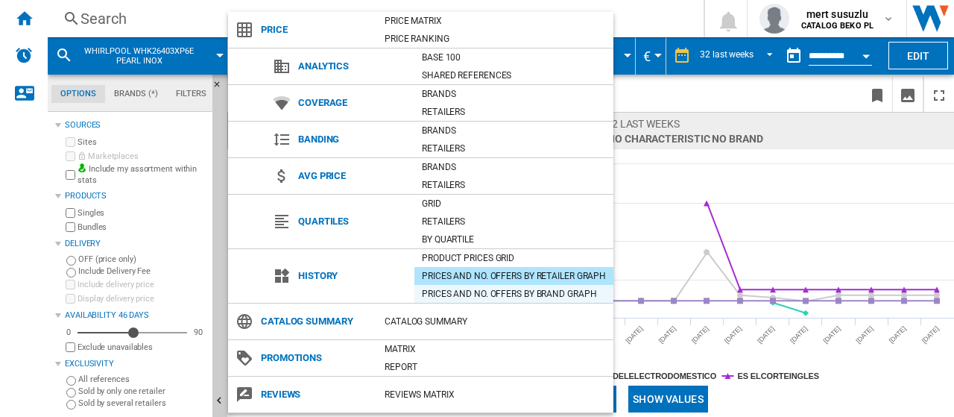
click at [479, 290] on div "Prices and No. offers by brand graph" at bounding box center [514, 293] width 199 height 15
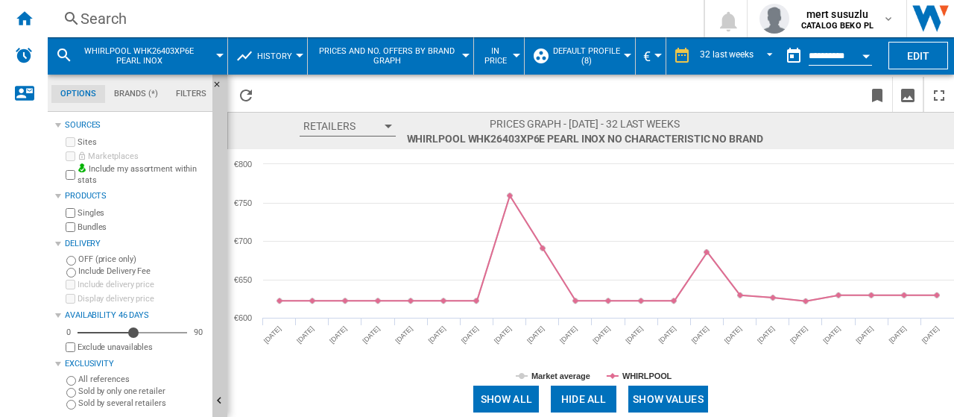
click at [221, 54] on div at bounding box center [219, 56] width 7 height 4
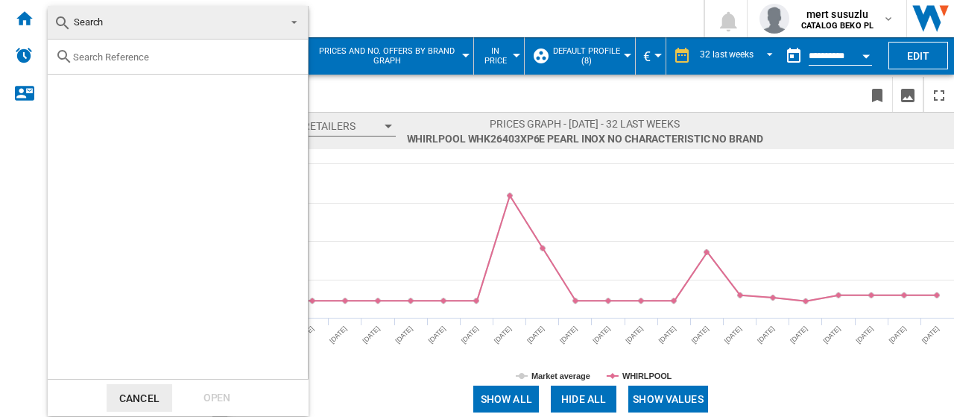
click at [426, 13] on md-backdrop at bounding box center [477, 208] width 954 height 417
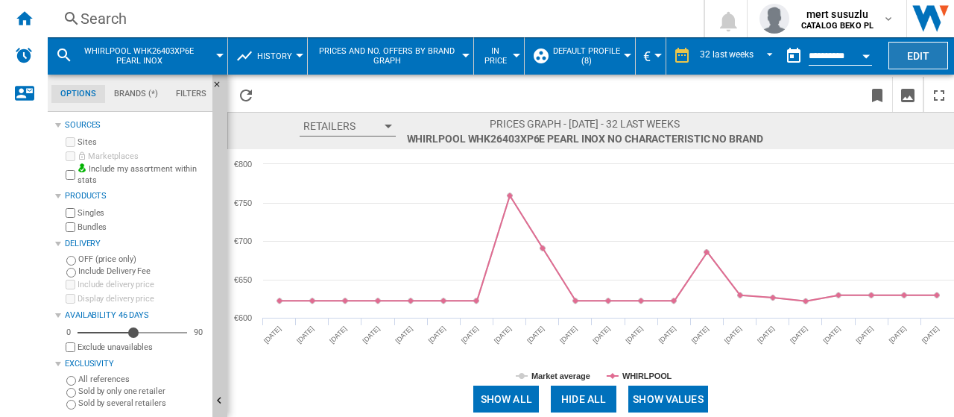
click at [915, 53] on button "Edit" at bounding box center [919, 56] width 60 height 28
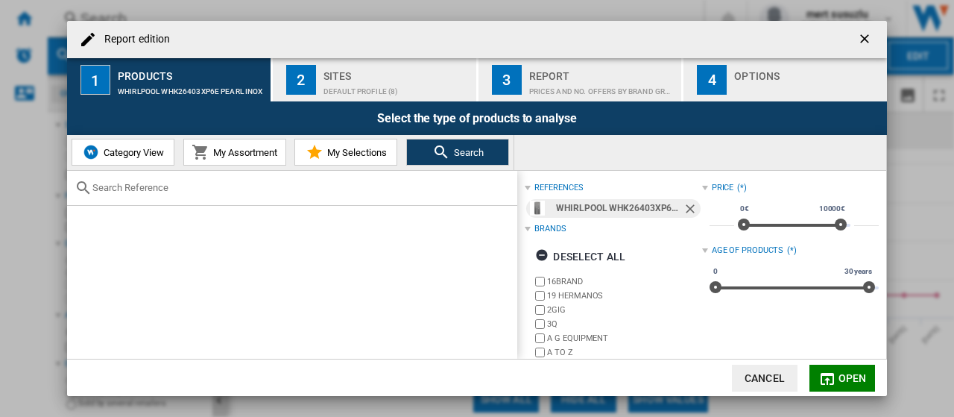
click at [688, 208] on ng-md-icon "Remove" at bounding box center [692, 210] width 18 height 18
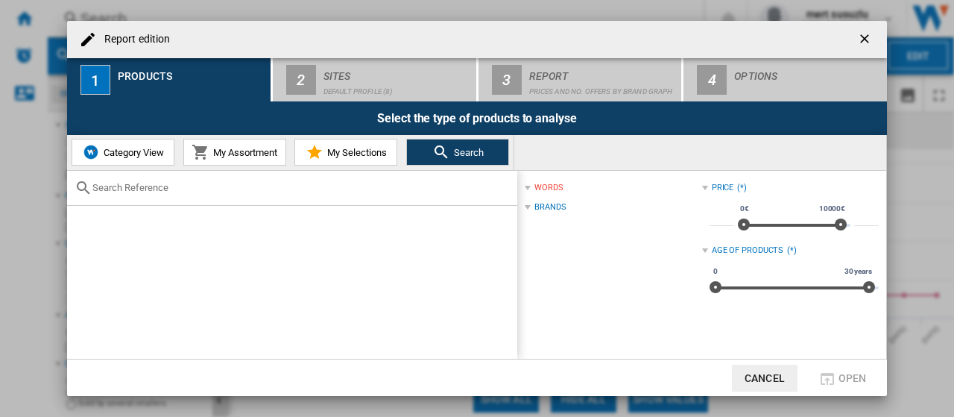
click at [319, 190] on input "Report edition ..." at bounding box center [300, 187] width 417 height 11
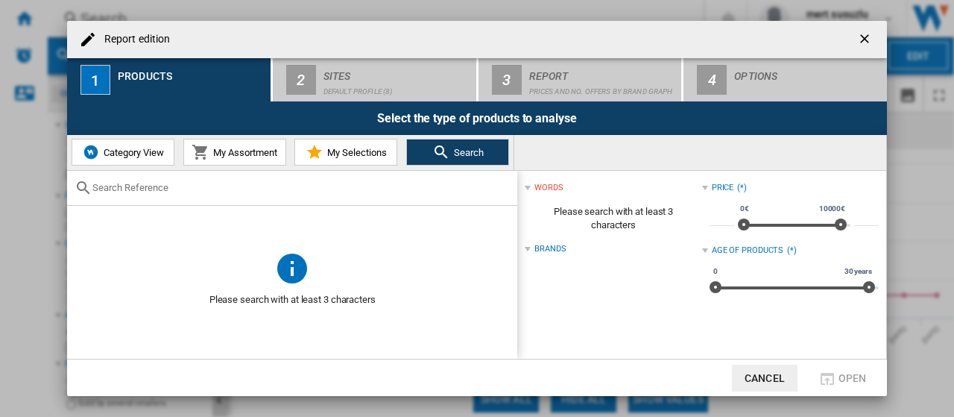
click at [163, 183] on input "Report edition ..." at bounding box center [300, 187] width 417 height 11
paste input "WHK 26404 XP7E"
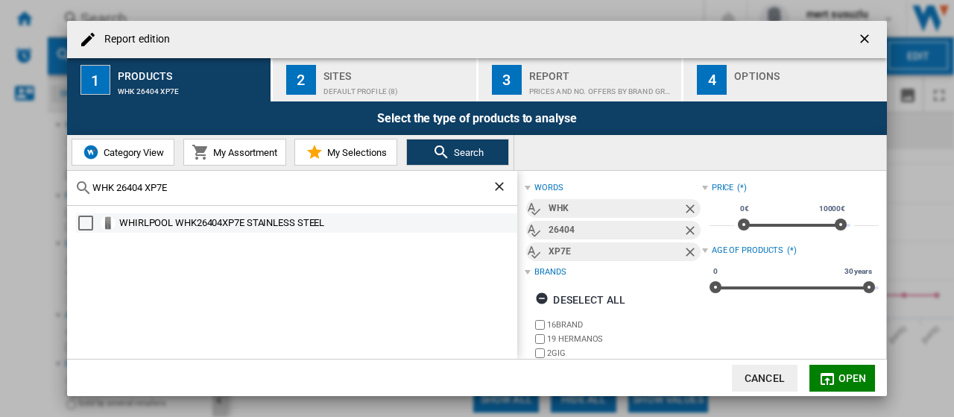
type input "WHK 26404 XP7E"
click at [86, 220] on div "Select" at bounding box center [85, 222] width 15 height 15
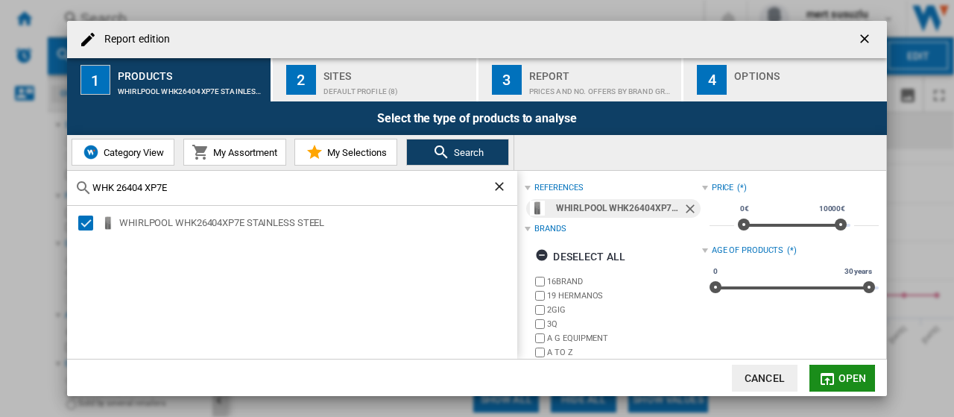
click at [841, 378] on span "Open" at bounding box center [853, 378] width 28 height 12
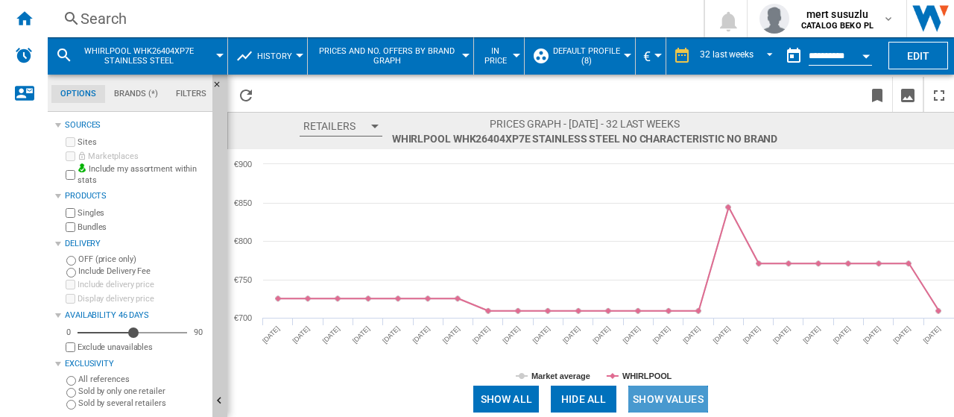
click at [707, 399] on button "Show values" at bounding box center [668, 398] width 80 height 27
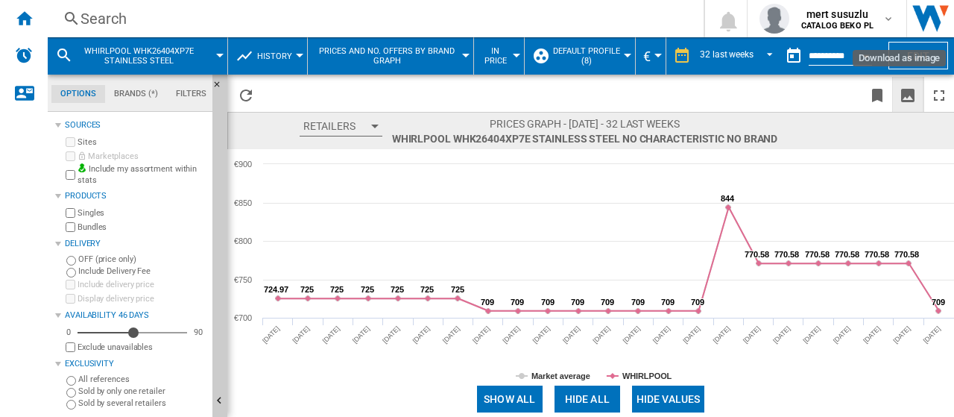
click at [916, 92] on ng-md-icon "Download as image" at bounding box center [908, 95] width 18 height 18
